Goal: Information Seeking & Learning: Learn about a topic

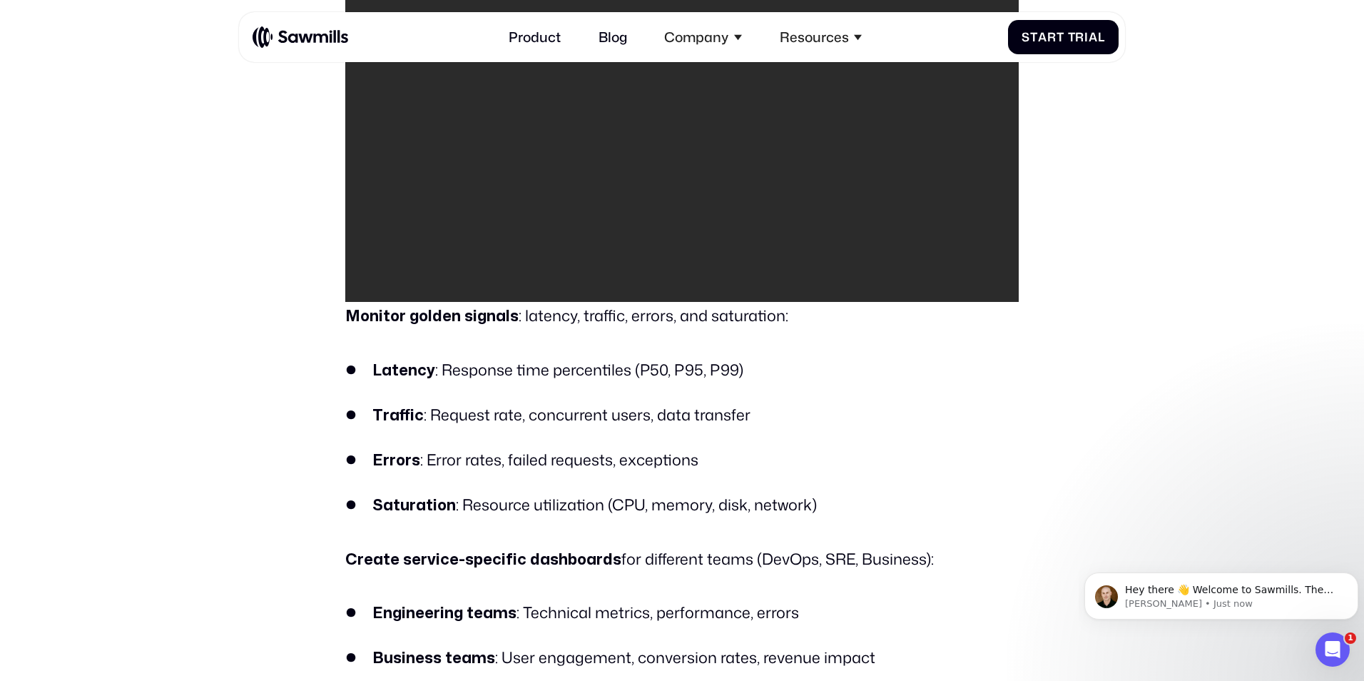
scroll to position [2115, 0]
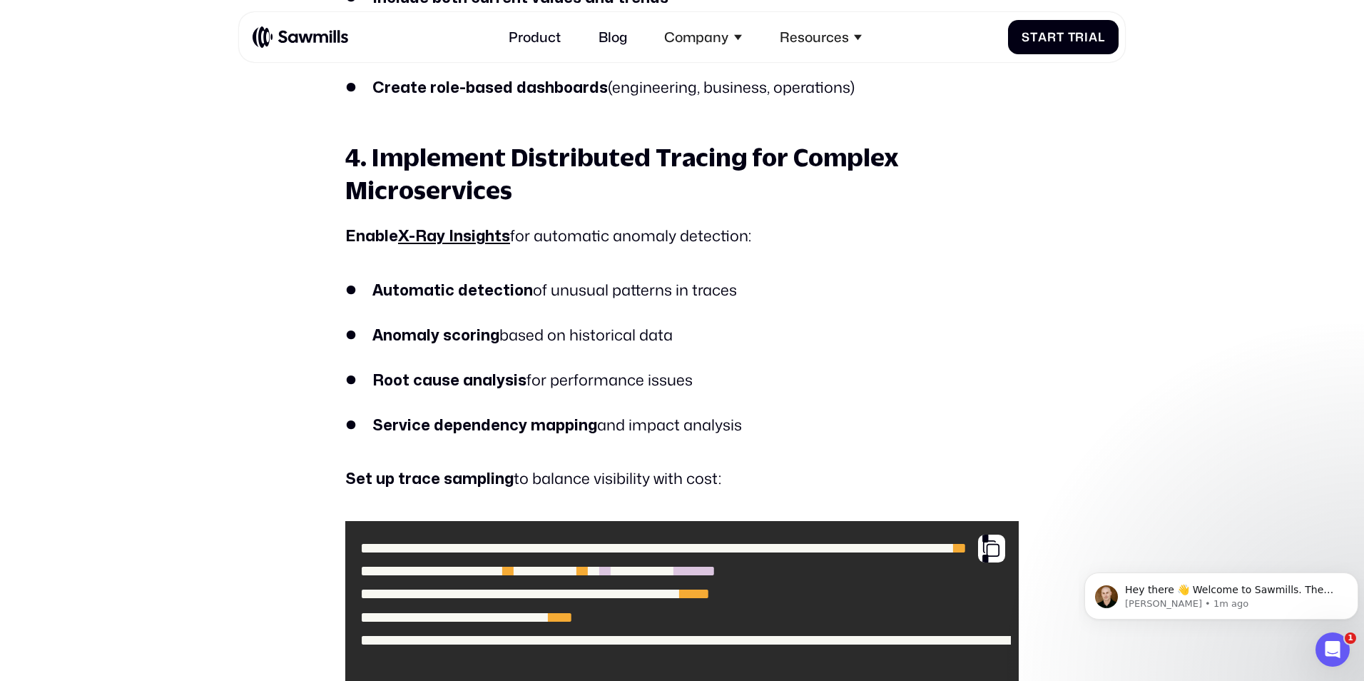
scroll to position [6192, 0]
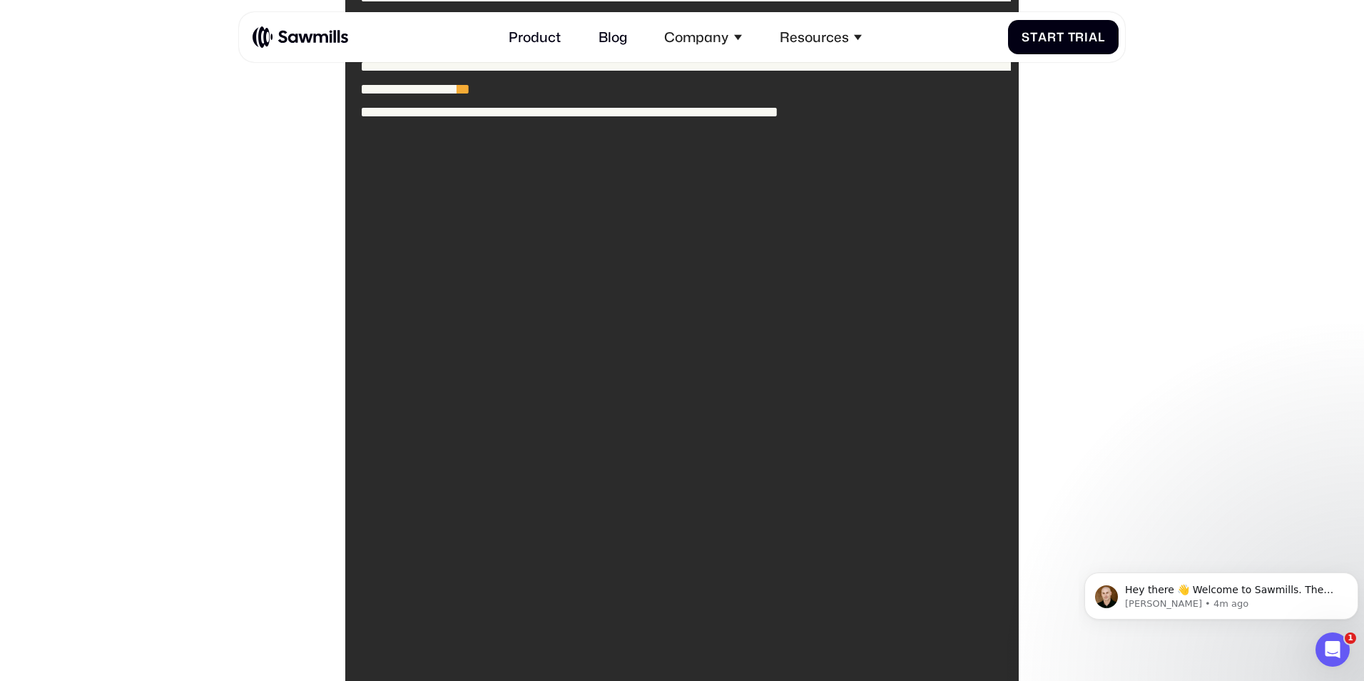
scroll to position [8218, 0]
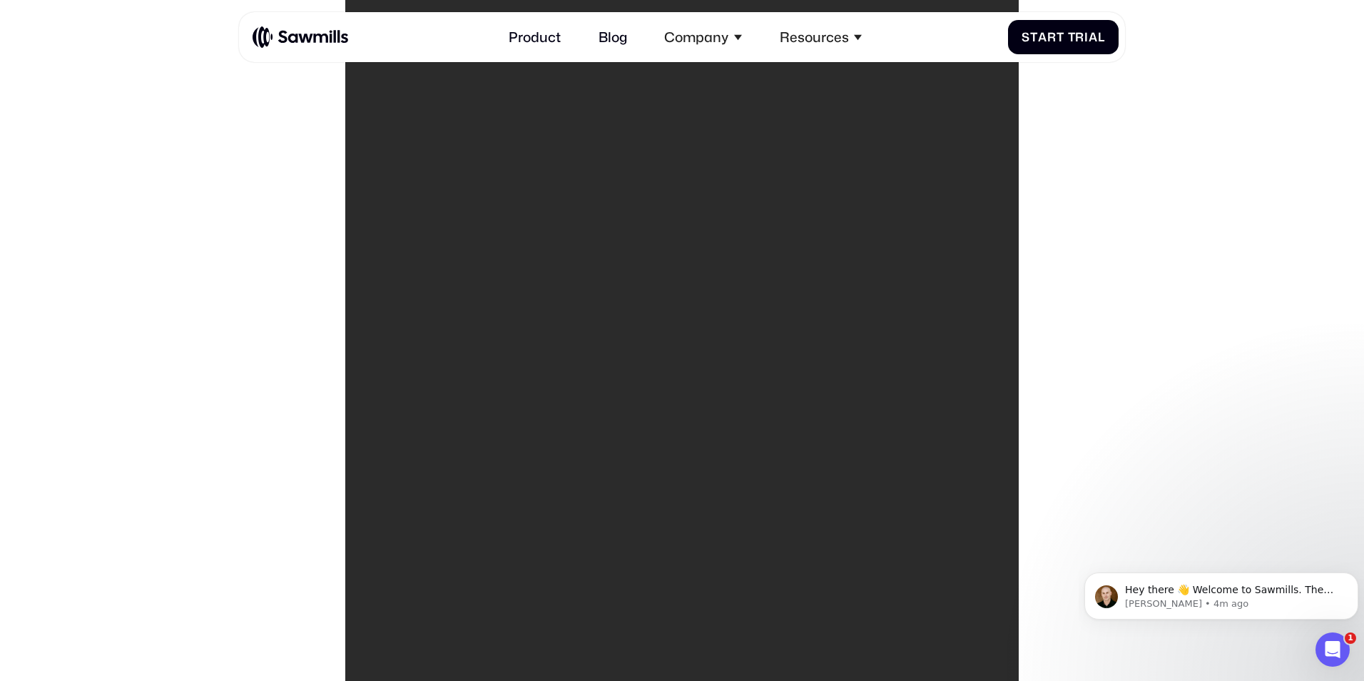
scroll to position [8388, 0]
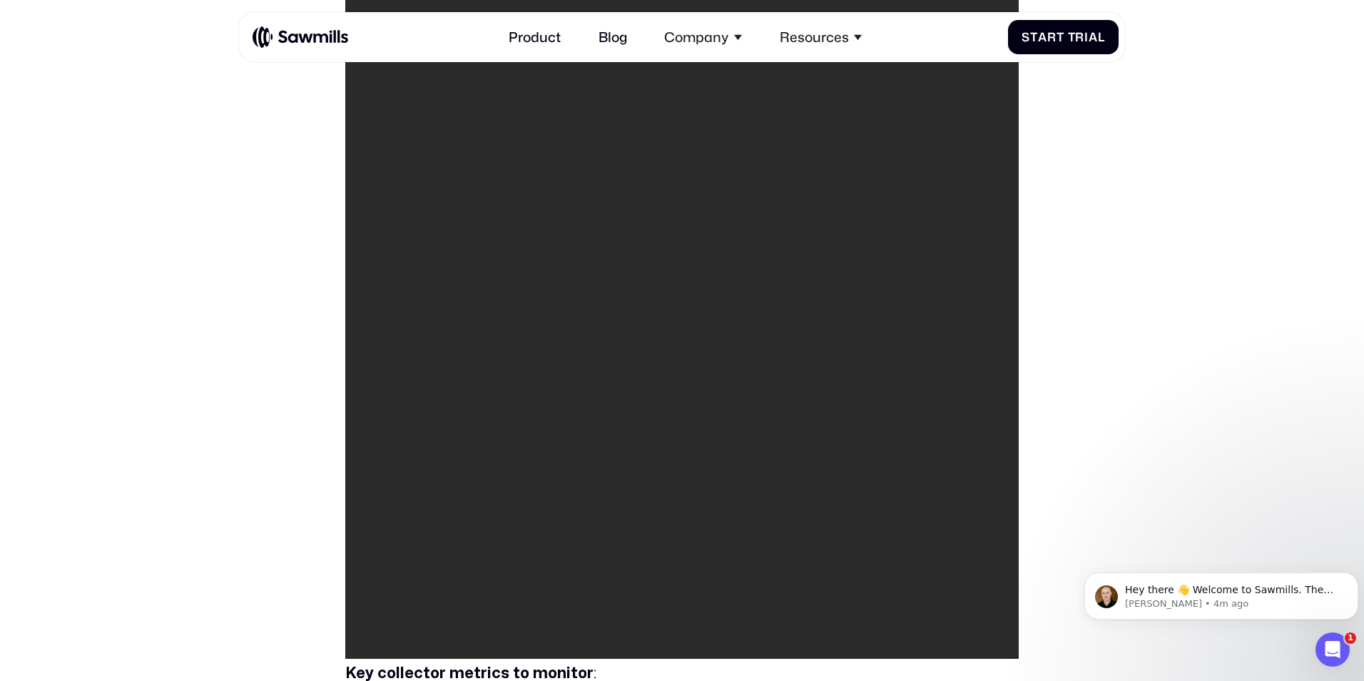
drag, startPoint x: 374, startPoint y: 224, endPoint x: 589, endPoint y: 308, distance: 230.7
click at [589, 308] on code "**********" at bounding box center [682, 183] width 659 height 936
drag, startPoint x: 589, startPoint y: 308, endPoint x: 514, endPoint y: 333, distance: 79.0
click at [514, 333] on code "**********" at bounding box center [682, 183] width 659 height 936
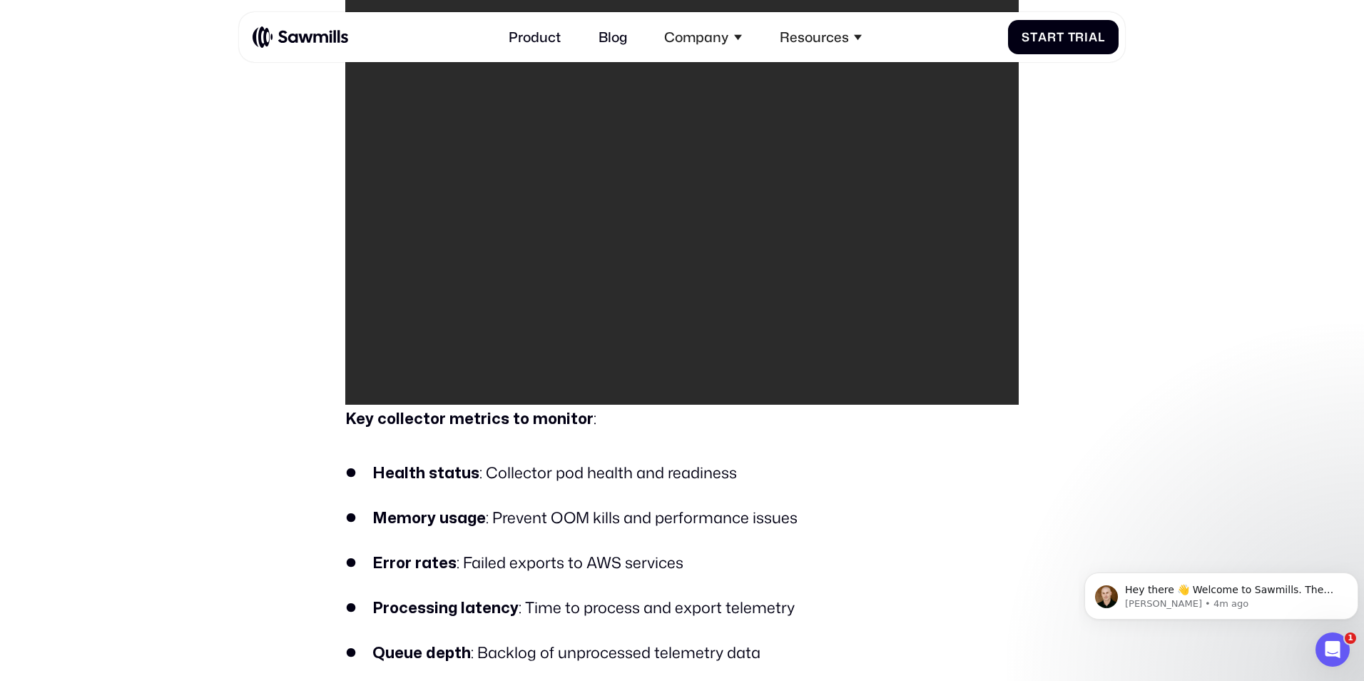
scroll to position [8643, 0]
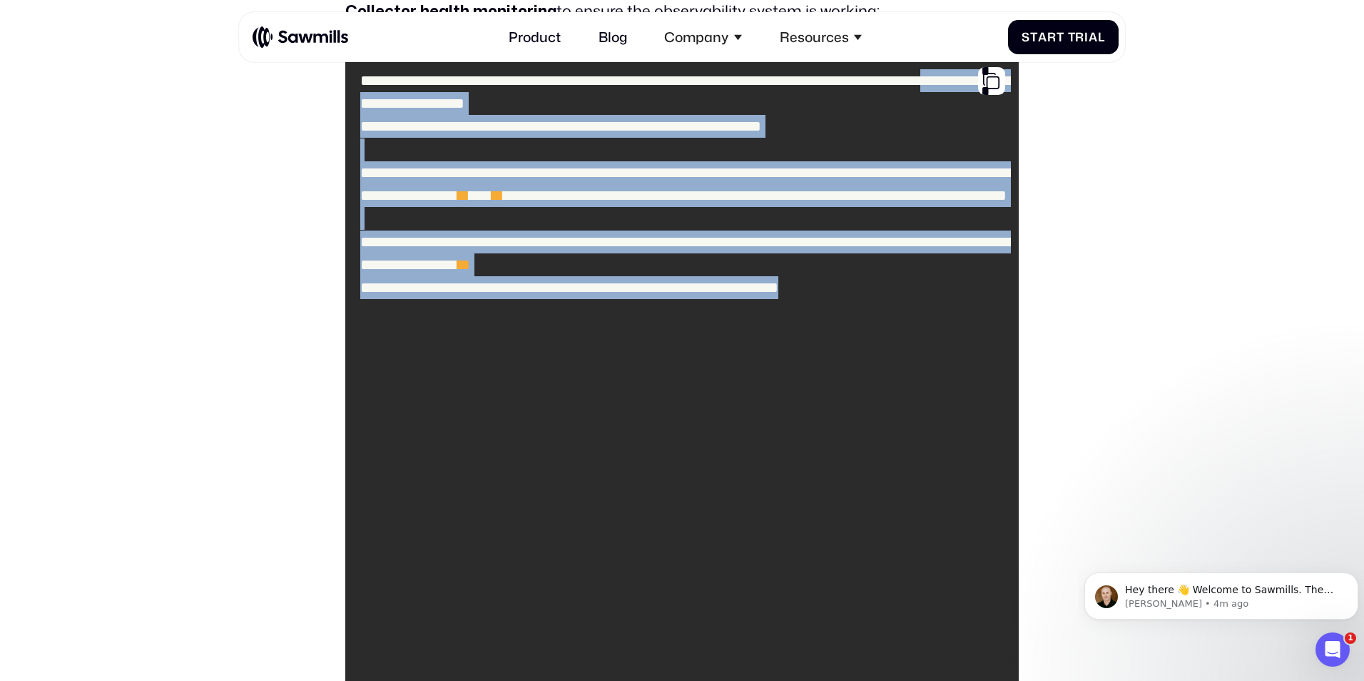
drag, startPoint x: 573, startPoint y: 349, endPoint x: 340, endPoint y: 143, distance: 310.9
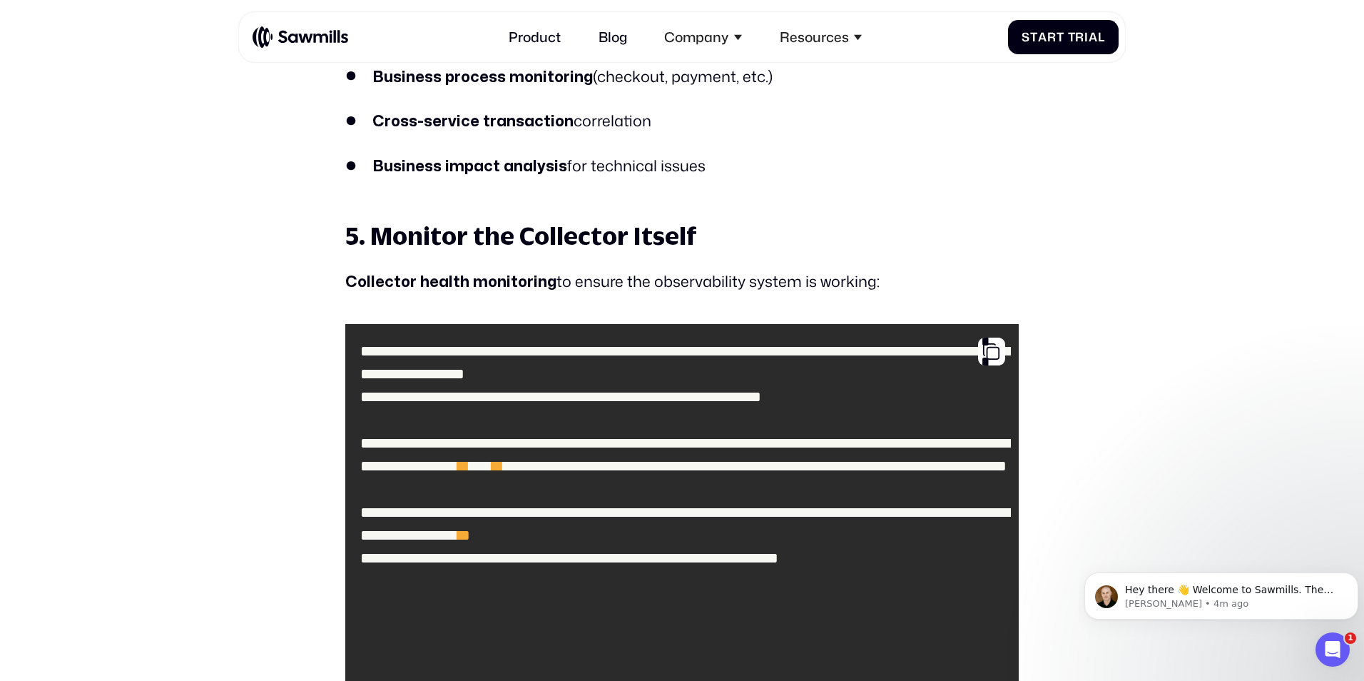
scroll to position [7759, 0]
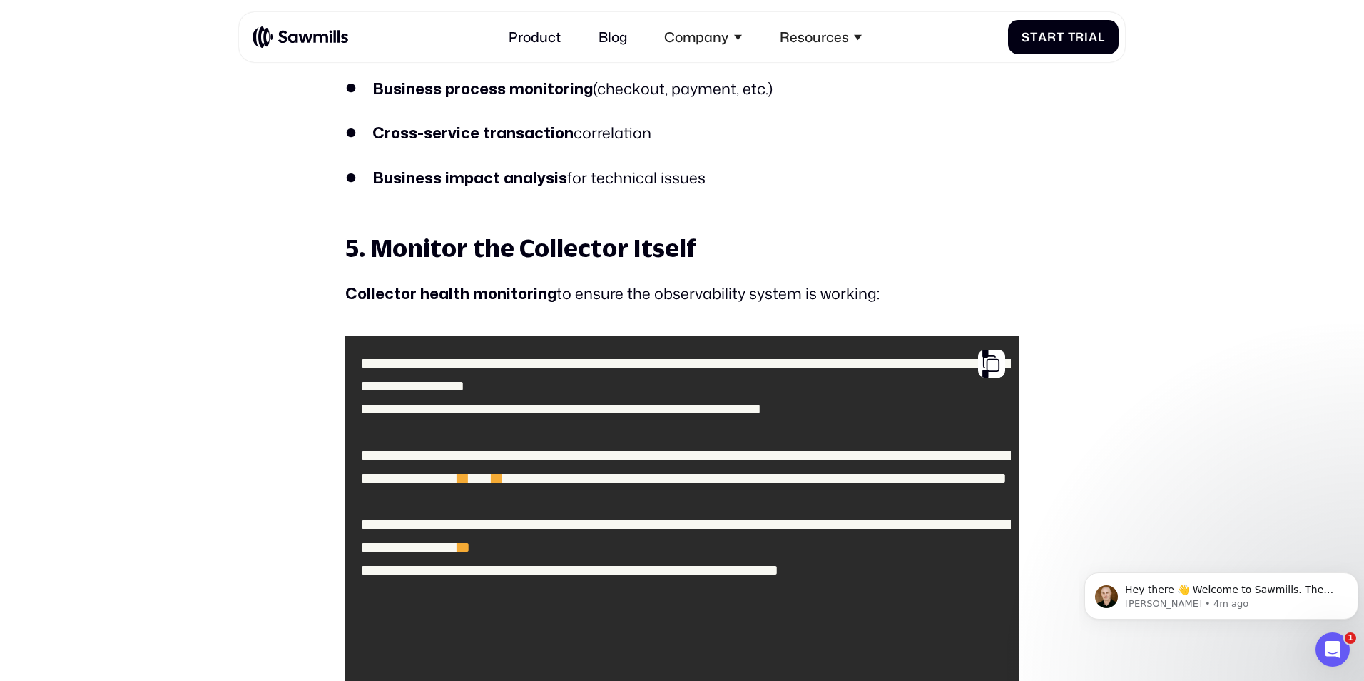
drag, startPoint x: 345, startPoint y: 260, endPoint x: 938, endPoint y: 270, distance: 593.0
click at [938, 280] on p "Collector health monitoring to ensure the observability system is working:" at bounding box center [682, 294] width 674 height 29
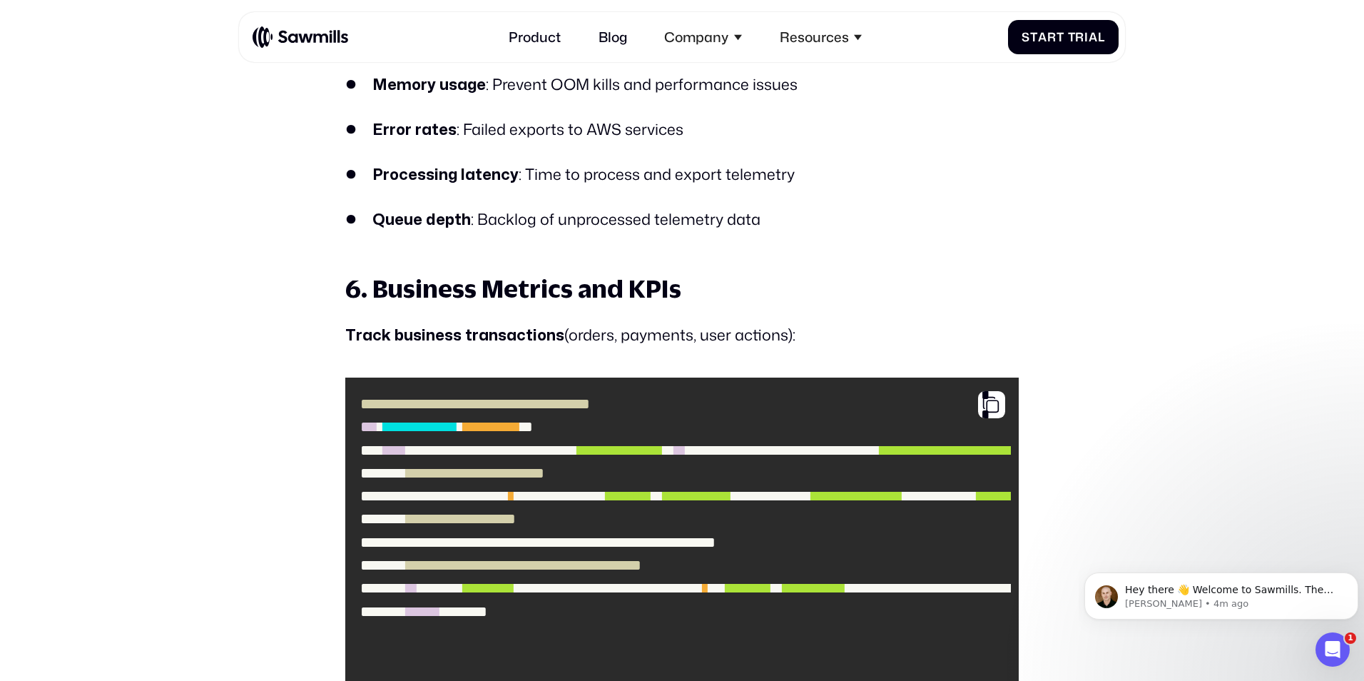
scroll to position [9096, 0]
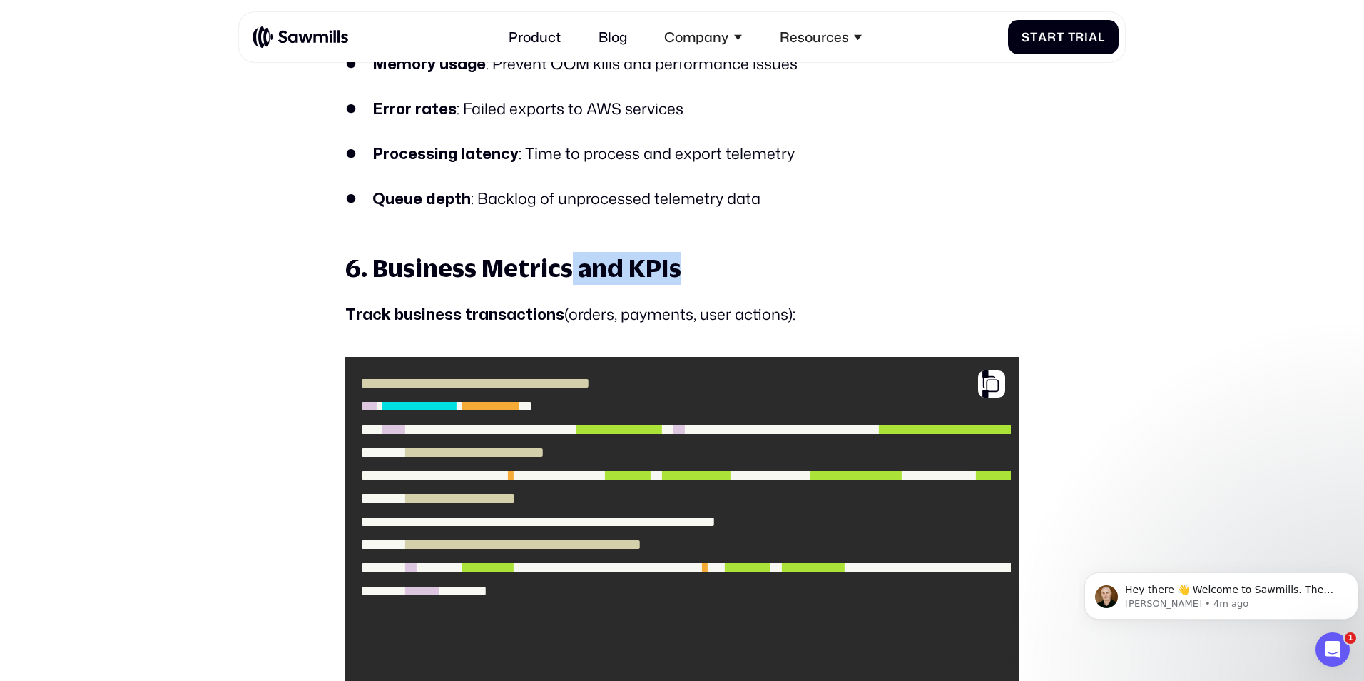
drag, startPoint x: 569, startPoint y: 245, endPoint x: 708, endPoint y: 250, distance: 139.2
click at [708, 252] on h3 "6. Business Metrics and KPIs" at bounding box center [682, 268] width 674 height 33
drag, startPoint x: 708, startPoint y: 250, endPoint x: 612, endPoint y: 276, distance: 99.0
click at [626, 300] on p "Track business transactions (orders, payments, user actions):" at bounding box center [682, 314] width 674 height 29
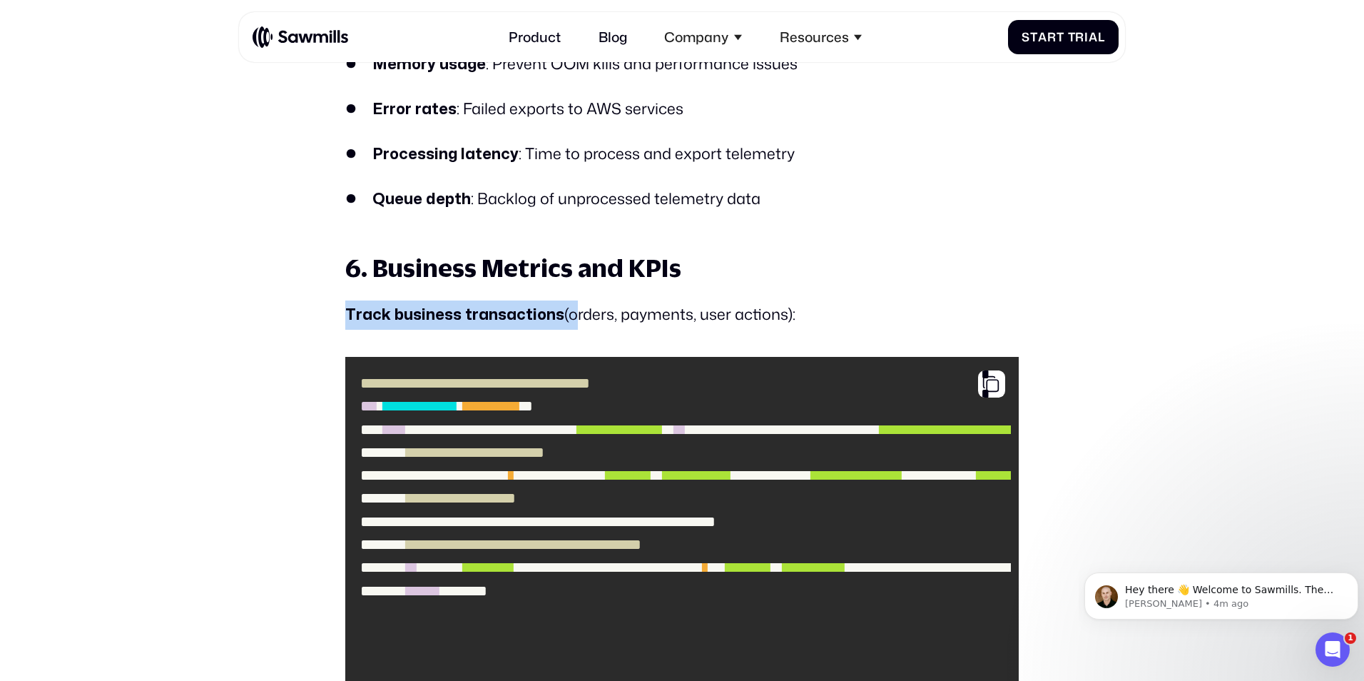
drag, startPoint x: 341, startPoint y: 286, endPoint x: 566, endPoint y: 283, distance: 224.8
drag, startPoint x: 566, startPoint y: 283, endPoint x: 546, endPoint y: 303, distance: 27.8
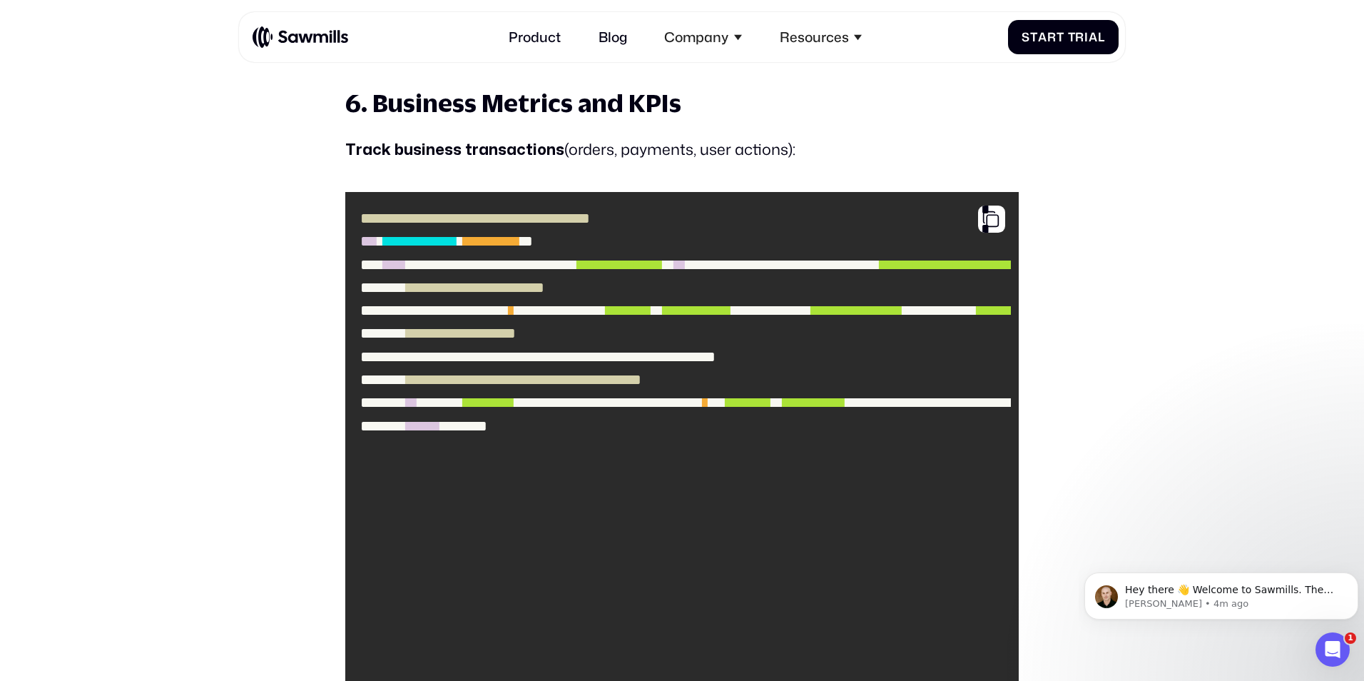
scroll to position [9262, 0]
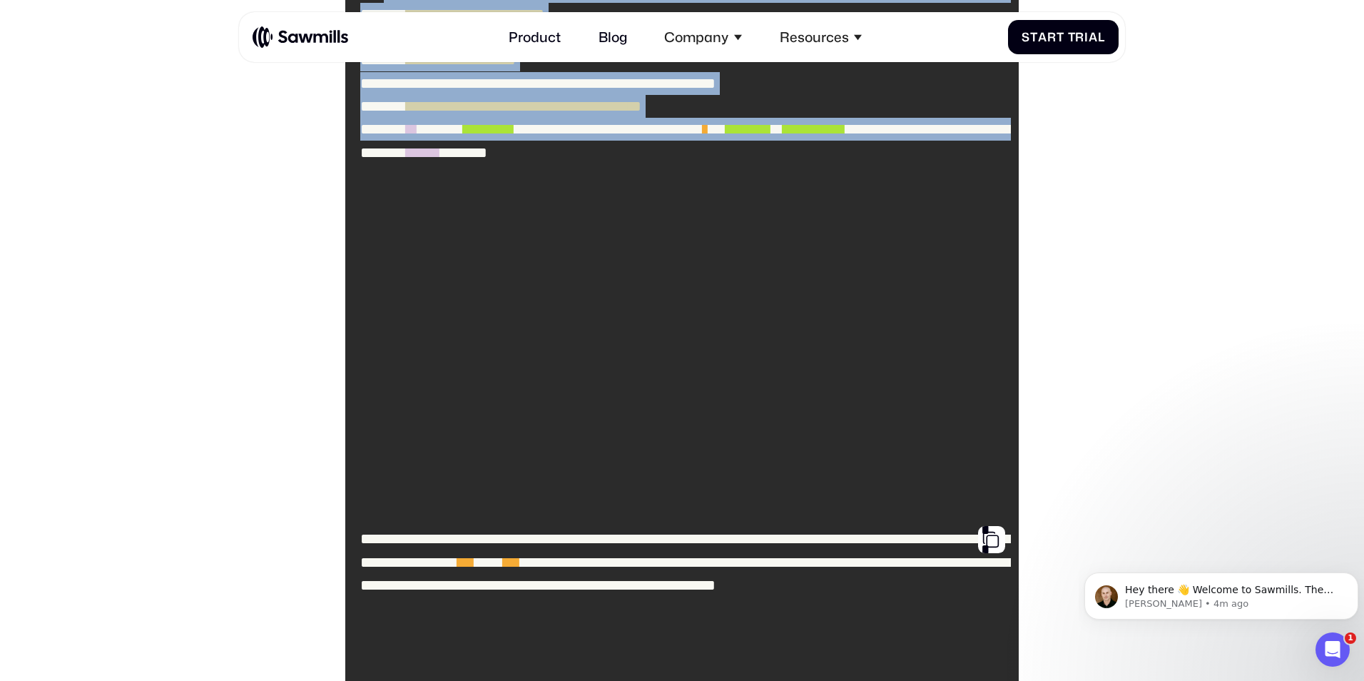
drag, startPoint x: 397, startPoint y: 243, endPoint x: 773, endPoint y: 364, distance: 395.1
click at [773, 364] on code "**********" at bounding box center [682, 215] width 659 height 579
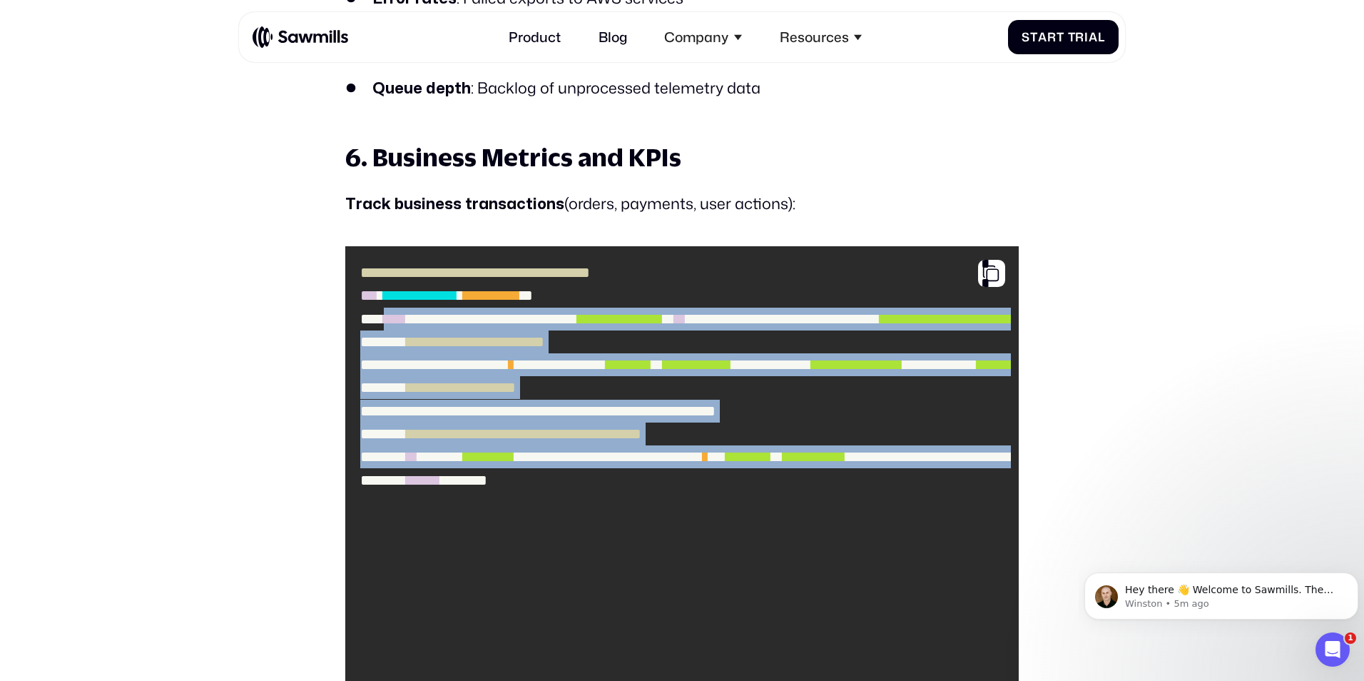
scroll to position [9207, 0]
